Goal: Task Accomplishment & Management: Manage account settings

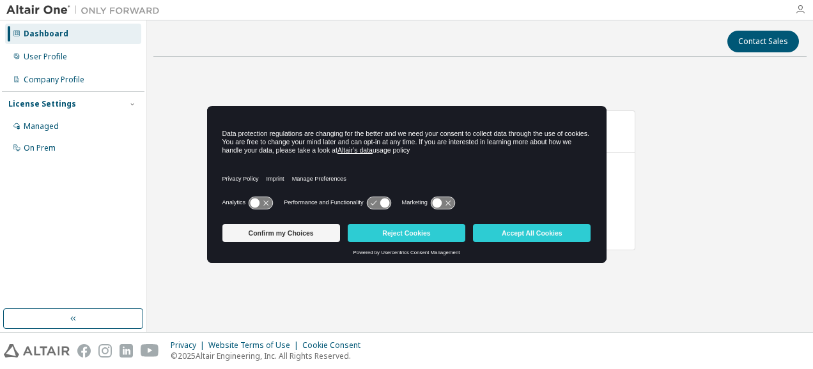
click at [799, 12] on icon "button" at bounding box center [800, 9] width 10 height 10
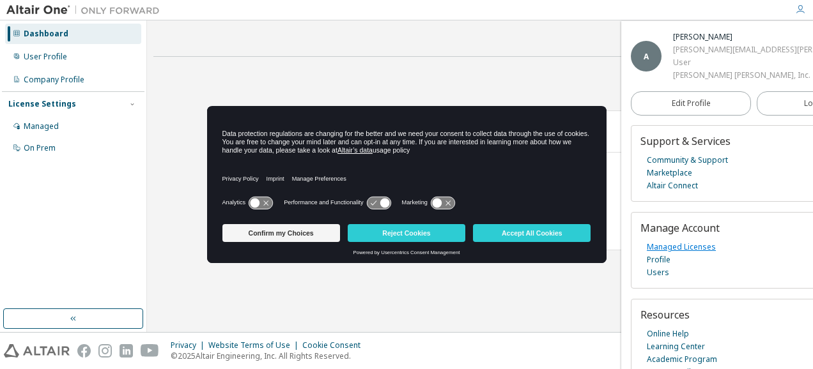
click at [671, 254] on link "Managed Licenses" at bounding box center [681, 247] width 69 height 13
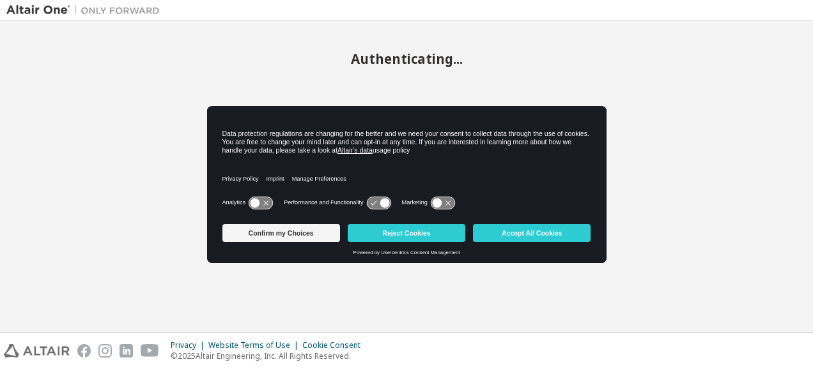
click at [281, 237] on body "Authenticating... Privacy Website Terms of Use Cookie Consent © 2025 Altair Eng…" at bounding box center [406, 184] width 813 height 369
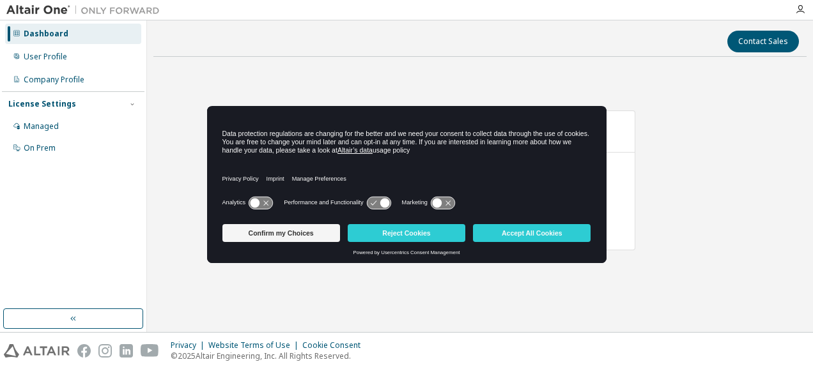
click at [372, 234] on button "Reject Cookies" at bounding box center [407, 233] width 118 height 18
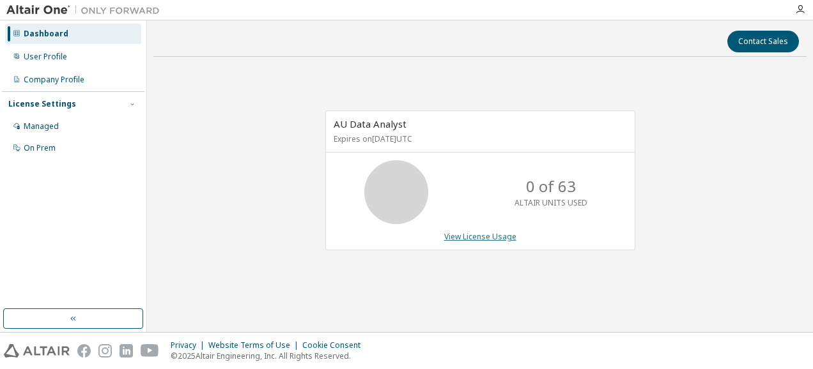
click at [462, 238] on link "View License Usage" at bounding box center [480, 236] width 72 height 11
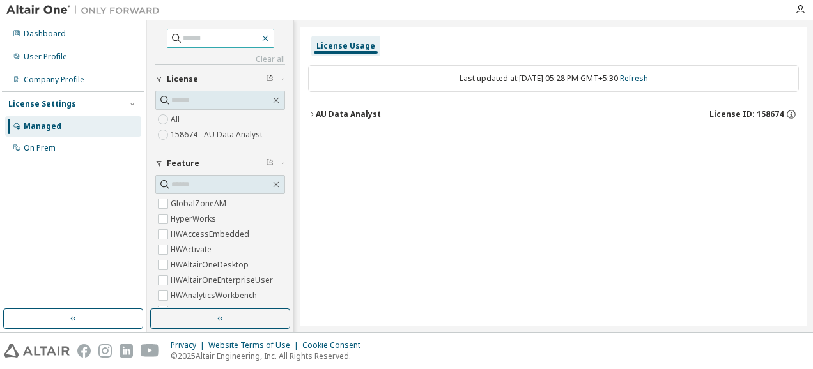
click at [270, 36] on icon "button" at bounding box center [265, 38] width 10 height 10
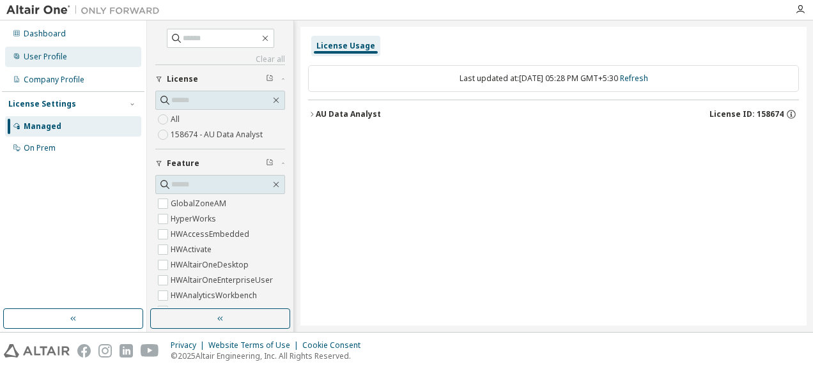
click at [51, 59] on div "User Profile" at bounding box center [45, 57] width 43 height 10
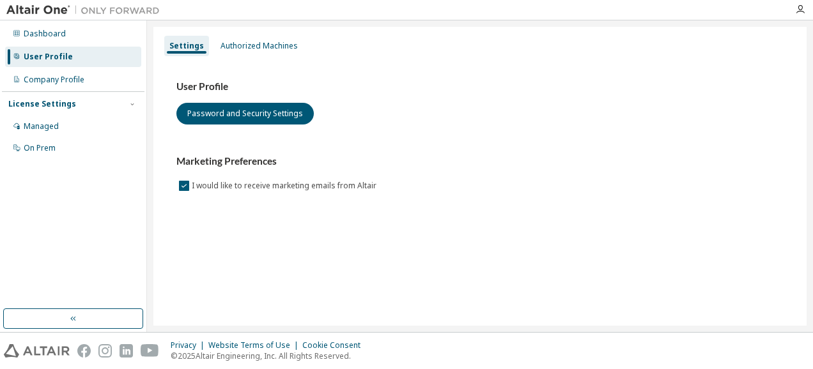
click at [47, 56] on div "User Profile" at bounding box center [48, 57] width 49 height 10
click at [226, 47] on div "Authorized Machines" at bounding box center [258, 46] width 77 height 10
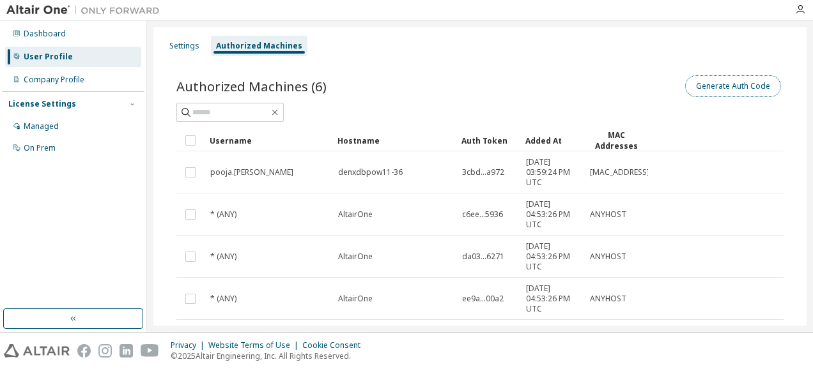
click at [718, 95] on button "Generate Auth Code" at bounding box center [733, 86] width 96 height 22
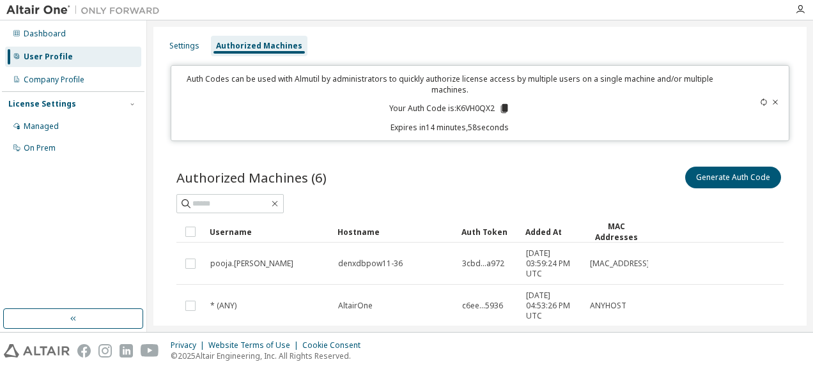
click at [501, 109] on icon at bounding box center [504, 108] width 7 height 9
click at [256, 206] on input "text" at bounding box center [230, 203] width 77 height 13
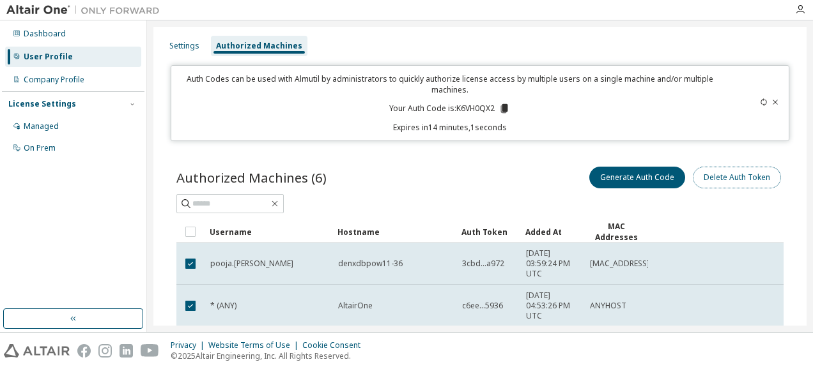
click at [726, 176] on button "Delete Auth Token" at bounding box center [737, 178] width 88 height 22
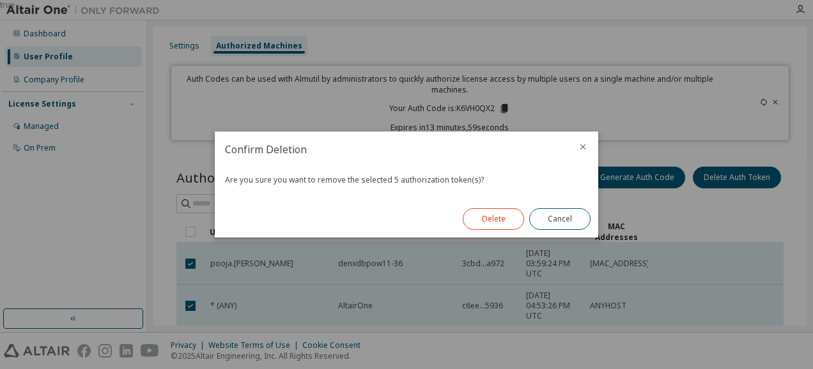
click at [486, 213] on button "Delete" at bounding box center [493, 219] width 61 height 22
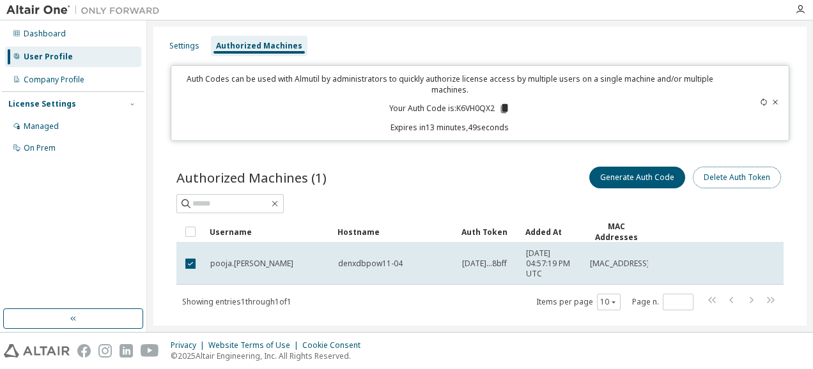
click at [726, 181] on button "Delete Auth Token" at bounding box center [737, 178] width 88 height 22
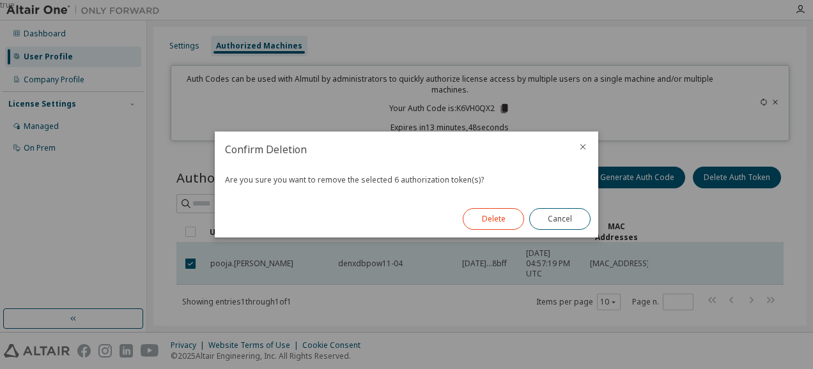
click at [484, 219] on button "Delete" at bounding box center [493, 219] width 61 height 22
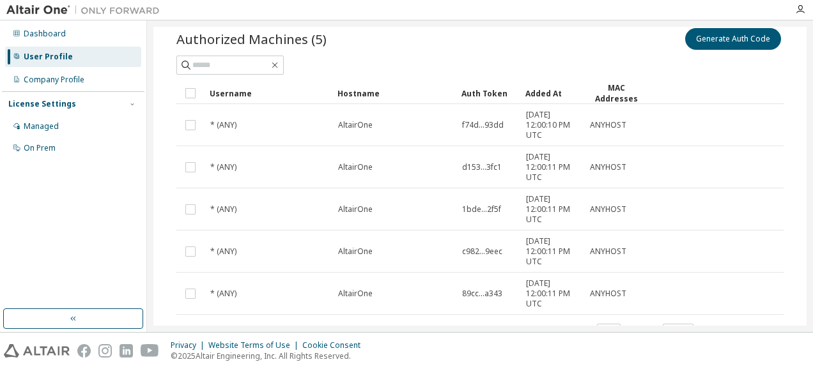
scroll to position [139, 0]
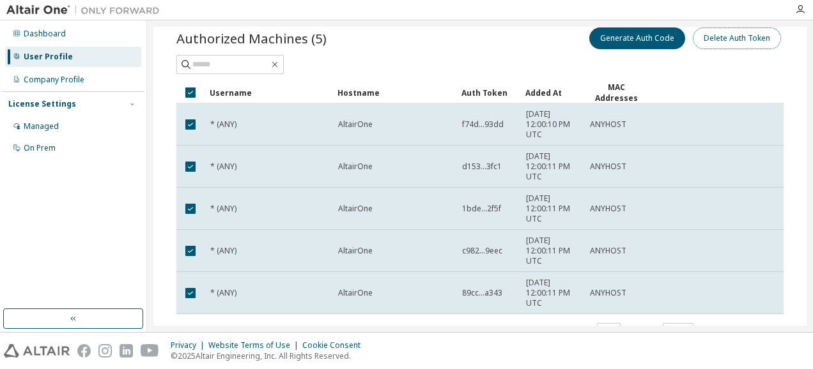
click at [725, 37] on button "Delete Auth Token" at bounding box center [737, 38] width 88 height 22
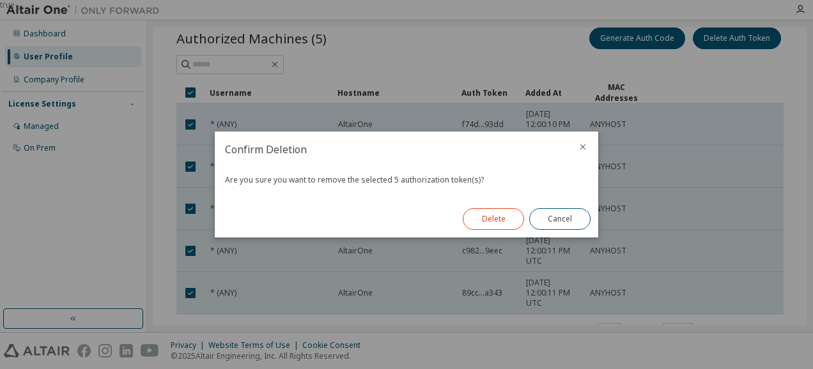
click at [495, 222] on button "Delete" at bounding box center [493, 219] width 61 height 22
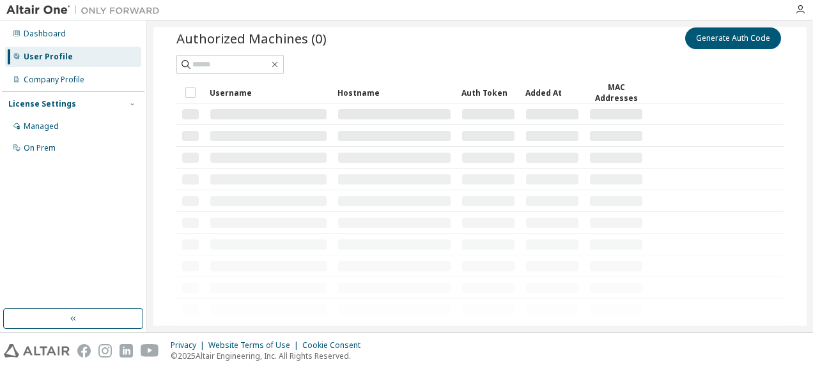
scroll to position [1, 0]
